Goal: Information Seeking & Learning: Check status

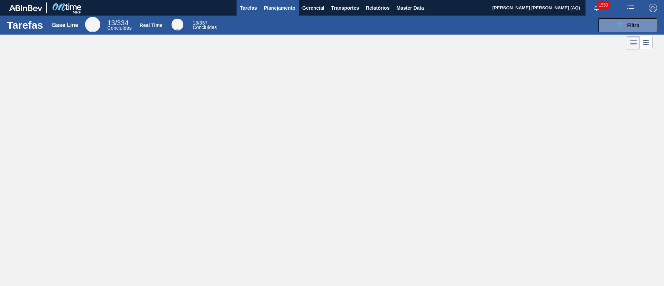
click at [281, 9] on span "Planejamento" at bounding box center [279, 8] width 31 height 8
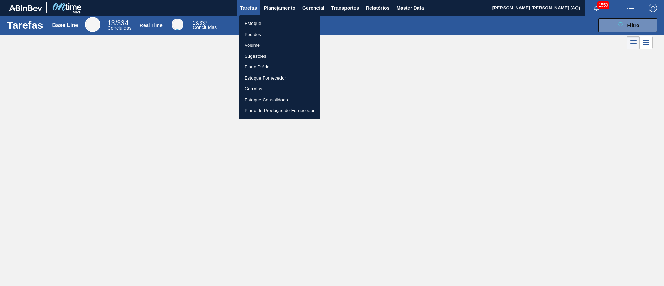
click at [251, 17] on ul "Estoque Pedidos Volume Sugestões Plano Diário Estoque Fornecedor Garrafas Estoq…" at bounding box center [279, 67] width 81 height 104
click at [253, 21] on li "Estoque" at bounding box center [279, 23] width 81 height 11
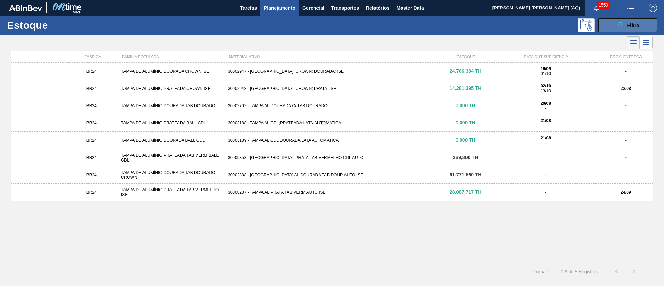
click at [642, 27] on button "089F7B8B-B2A5-4AFE-B5C0-19BA573D28AC Filtro" at bounding box center [628, 25] width 59 height 14
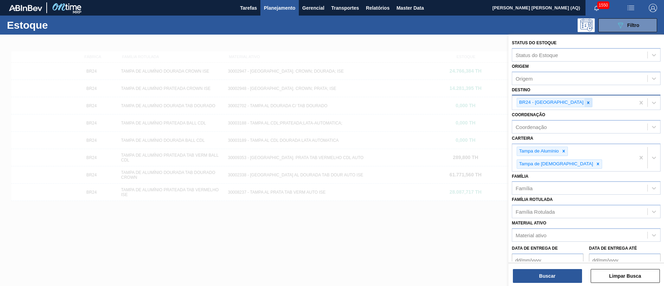
click at [585, 104] on div at bounding box center [589, 102] width 8 height 9
type input "aquira"
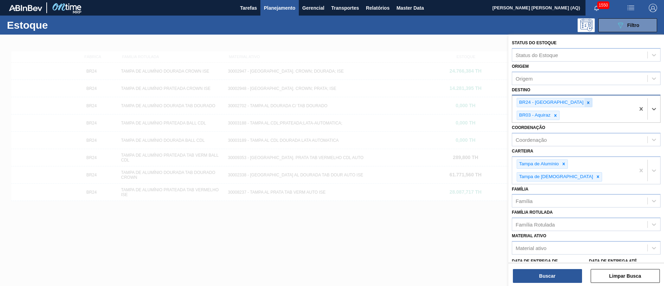
click at [586, 103] on icon at bounding box center [588, 102] width 5 height 5
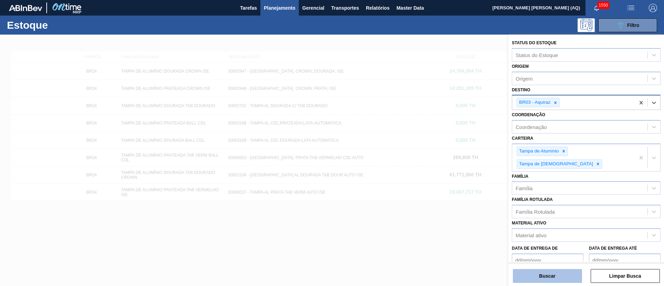
click at [567, 275] on button "Buscar" at bounding box center [547, 276] width 69 height 14
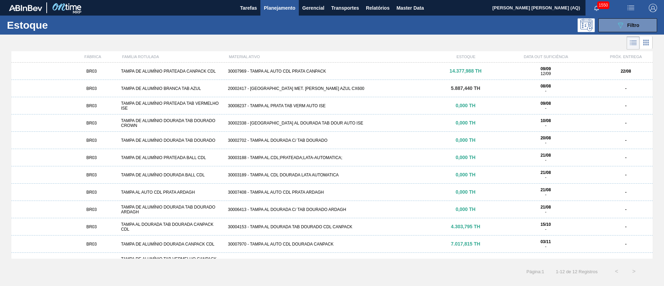
click at [371, 86] on div "20002417 - [GEOGRAPHIC_DATA] MET. [PERSON_NAME] AZUL CX600" at bounding box center [332, 88] width 214 height 5
click at [370, 242] on div "30007970 - TAMPA AL AUTO CDL DOURADA CANPACK" at bounding box center [332, 244] width 214 height 5
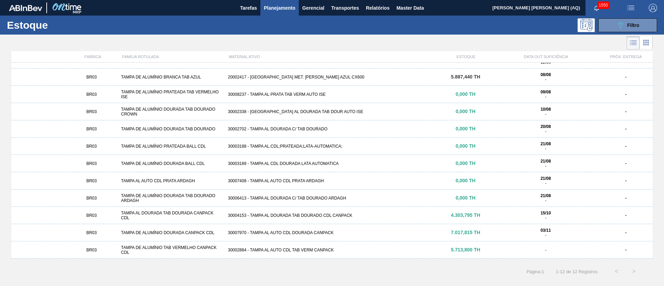
click at [363, 245] on div "BR03 TAMPA DE ALUMÍNIO TAB VERMELHO CANPACK CDL 30002884 - TAMPA AL AUTO CDL TA…" at bounding box center [331, 249] width 641 height 17
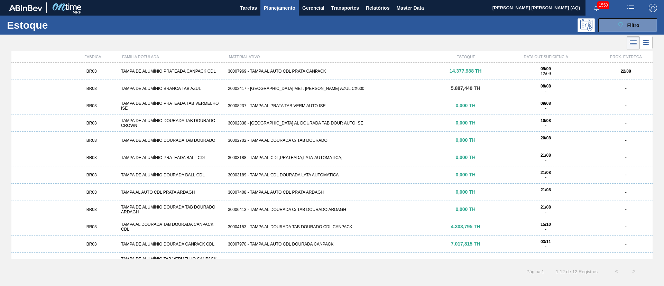
click at [333, 67] on div "BR03 TAMPA DE ALUMÍNIO PRATEADA CANPACK CDL 30007969 - TAMPA AL AUTO CDL PRATA …" at bounding box center [331, 71] width 641 height 17
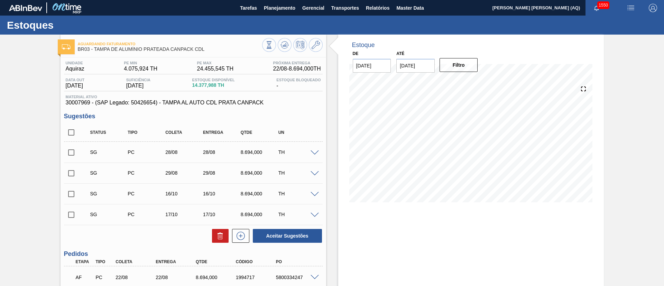
click at [420, 67] on input "[DATE]" at bounding box center [416, 66] width 38 height 14
click at [429, 149] on div "30" at bounding box center [426, 149] width 9 height 9
type input "[DATE]"
click at [456, 52] on div "De [DATE] Até [DATE] Filtro" at bounding box center [416, 61] width 138 height 24
click at [453, 66] on button "Filtro" at bounding box center [459, 65] width 38 height 14
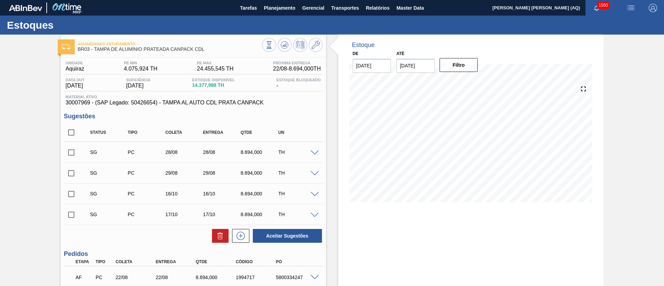
drag, startPoint x: 72, startPoint y: 129, endPoint x: 171, endPoint y: 175, distance: 108.8
click at [72, 129] on input "checkbox" at bounding box center [71, 132] width 15 height 15
checkbox input "true"
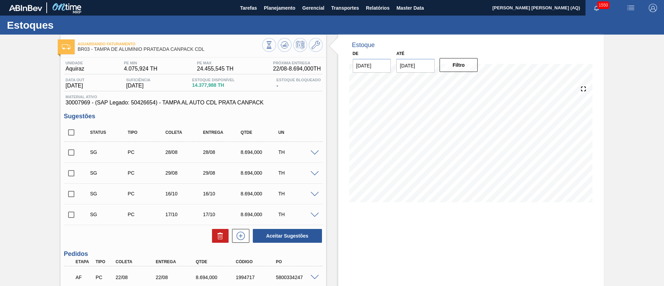
checkbox input "true"
click at [224, 232] on button at bounding box center [220, 236] width 17 height 14
checkbox input "false"
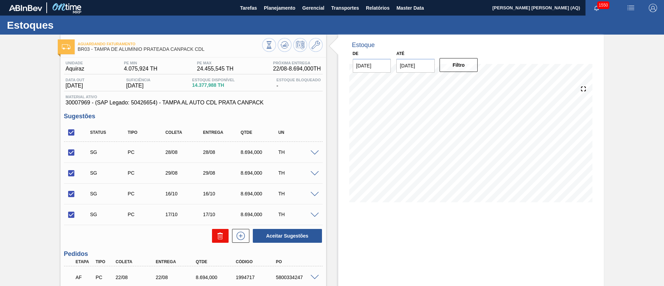
checkbox input "false"
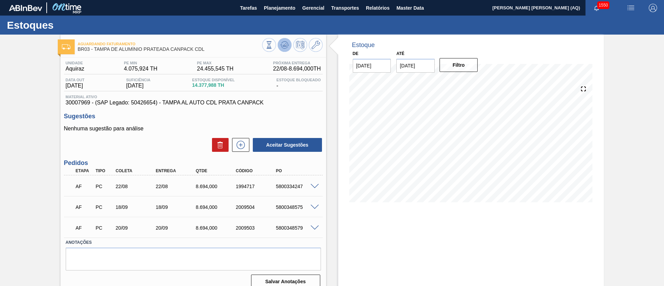
click at [287, 45] on icon at bounding box center [287, 45] width 1 height 1
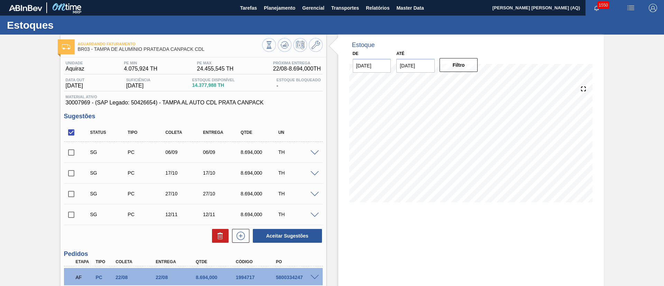
drag, startPoint x: 657, startPoint y: 162, endPoint x: 650, endPoint y: 163, distance: 7.1
click at [657, 161] on div "Aguardando Faturamento BR03 - [GEOGRAPHIC_DATA] DE ALUMÍNIO PRATEADA CANPACK CD…" at bounding box center [332, 210] width 664 height 351
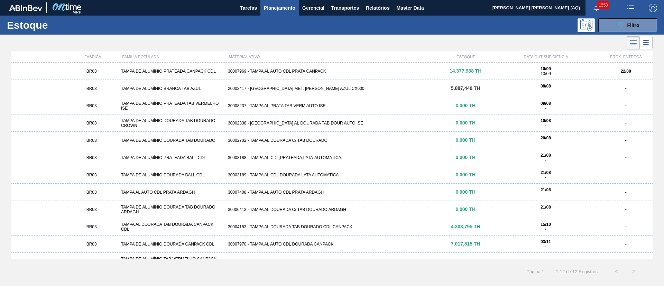
click at [293, 243] on div "30007970 - TAMPA AL AUTO CDL DOURADA CANPACK" at bounding box center [332, 244] width 214 height 5
click at [446, 85] on div "BR03 TAMPA DE ALUMÍNIO BRANCA TAB AZUL 20002417 - TAMPA MET. [PERSON_NAME] AZUL…" at bounding box center [331, 88] width 641 height 17
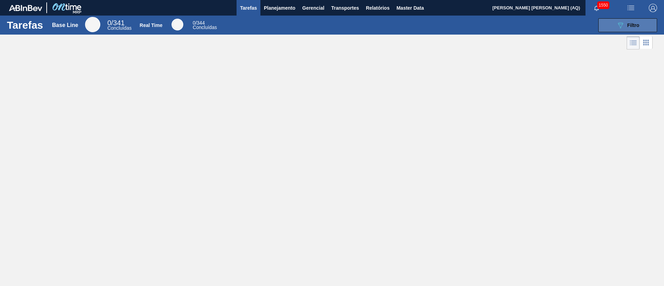
click at [637, 24] on span "Filtro" at bounding box center [634, 25] width 12 height 6
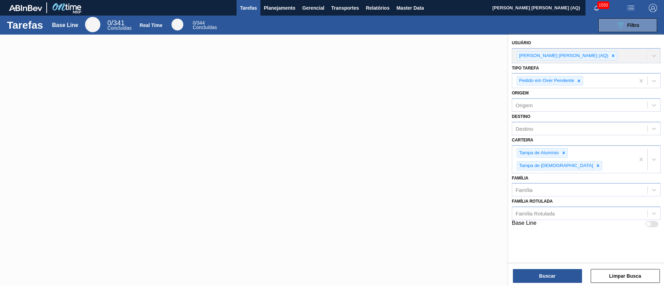
click at [418, 112] on div at bounding box center [332, 178] width 664 height 286
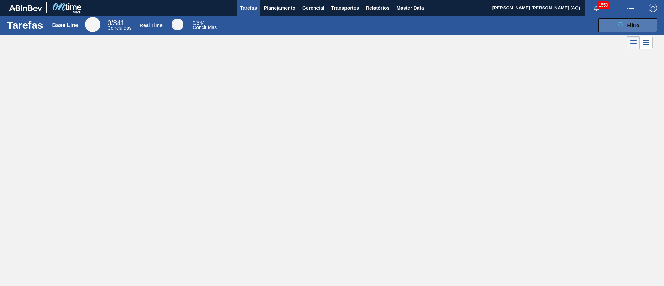
click at [617, 29] on icon "089F7B8B-B2A5-4AFE-B5C0-19BA573D28AC" at bounding box center [621, 25] width 8 height 8
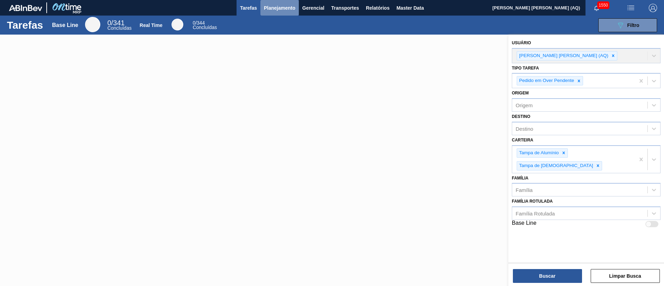
click at [274, 6] on span "Planejamento" at bounding box center [279, 8] width 31 height 8
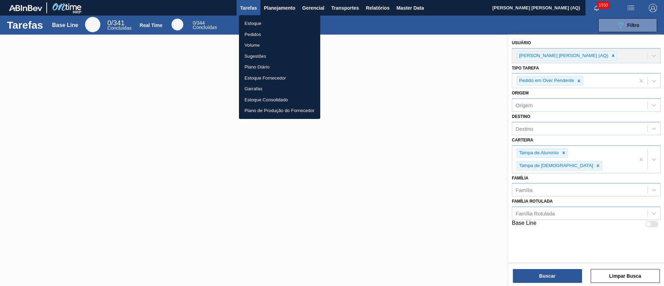
click at [268, 23] on li "Estoque" at bounding box center [279, 23] width 81 height 11
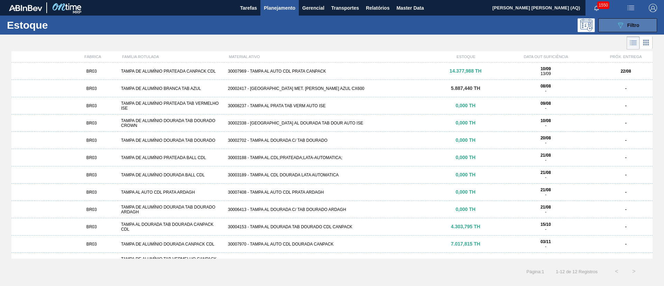
click at [612, 31] on button "089F7B8B-B2A5-4AFE-B5C0-19BA573D28AC Filtro" at bounding box center [628, 25] width 59 height 14
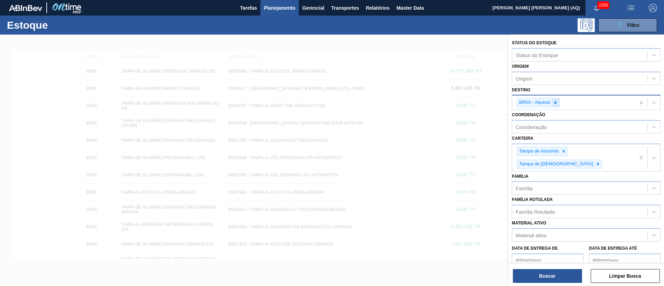
click at [557, 103] on icon at bounding box center [555, 102] width 5 height 5
type input "e"
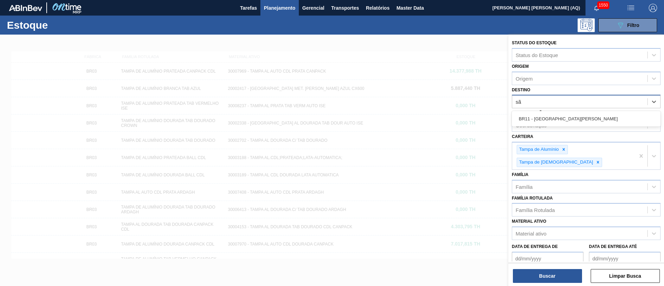
type input "são"
click at [561, 114] on div "BR11 - [GEOGRAPHIC_DATA][PERSON_NAME]" at bounding box center [586, 118] width 149 height 13
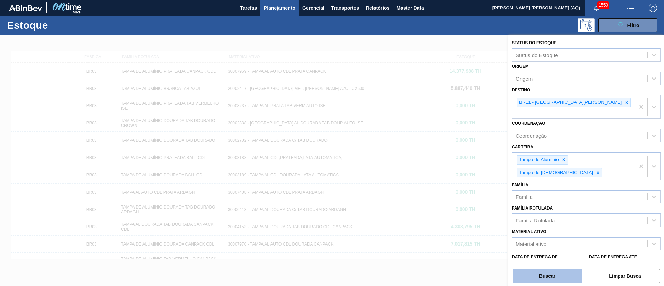
click at [547, 273] on button "Buscar" at bounding box center [547, 276] width 69 height 14
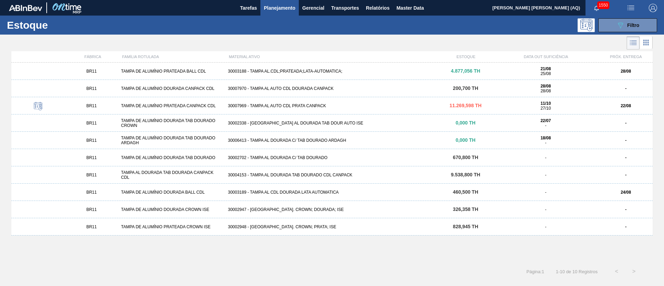
click at [459, 73] on span "4.877,056 TH" at bounding box center [465, 71] width 29 height 6
